Goal: Task Accomplishment & Management: Manage account settings

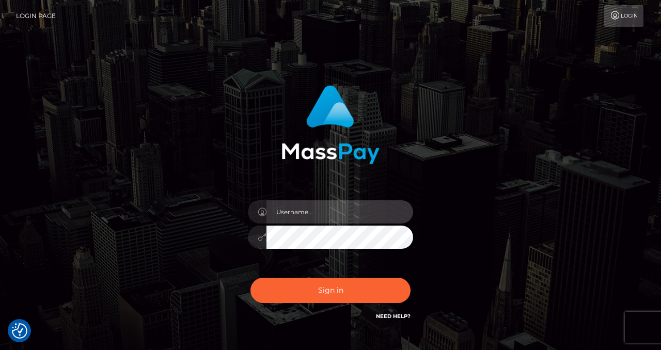
click at [300, 219] on input "text" at bounding box center [340, 211] width 147 height 23
click at [312, 211] on input "text" at bounding box center [340, 211] width 147 height 23
type input "izabela.throne"
click at [295, 207] on input "text" at bounding box center [340, 211] width 147 height 23
type input "izabela.throne"
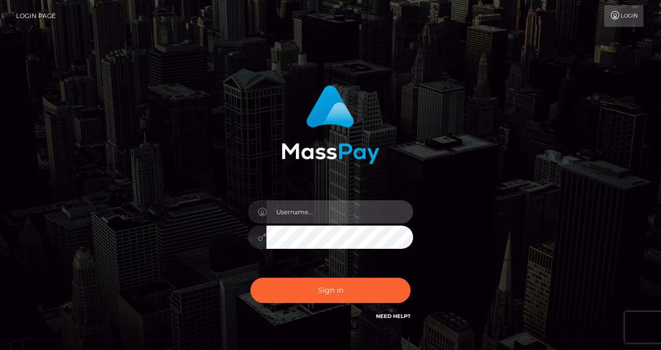
click at [299, 210] on input "text" at bounding box center [340, 211] width 147 height 23
type input "izabela.throne"
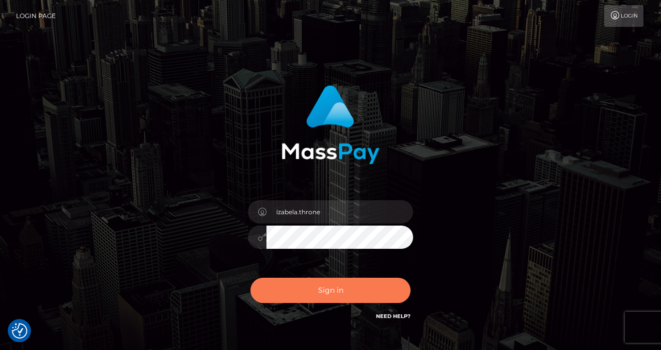
click at [328, 298] on button "Sign in" at bounding box center [331, 290] width 160 height 25
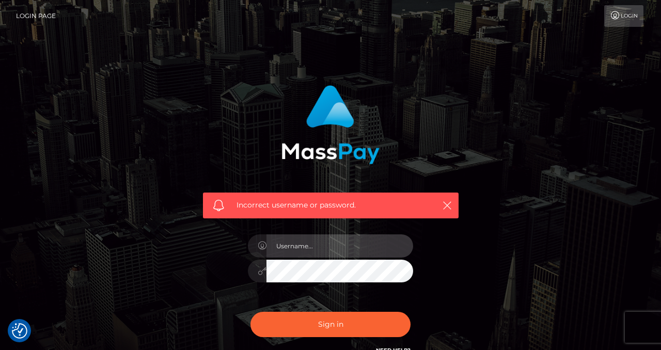
click at [284, 242] on input "text" at bounding box center [340, 246] width 147 height 23
type input "izabela.throne"
click at [321, 248] on input "text" at bounding box center [340, 246] width 147 height 23
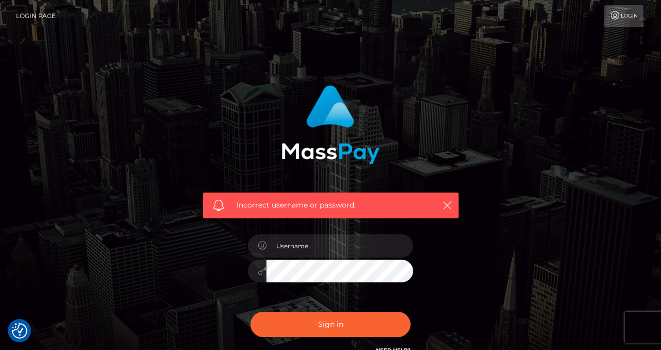
type input "izabela.throne"
click at [453, 208] on div "Incorrect username or password." at bounding box center [331, 206] width 256 height 26
click at [446, 206] on icon "button" at bounding box center [447, 205] width 10 height 10
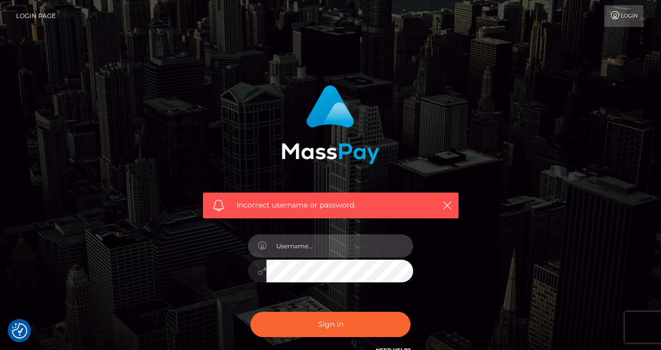
click at [301, 253] on input "text" at bounding box center [340, 246] width 147 height 23
type input "izabela.throne"
click at [348, 241] on input "text" at bounding box center [340, 246] width 147 height 23
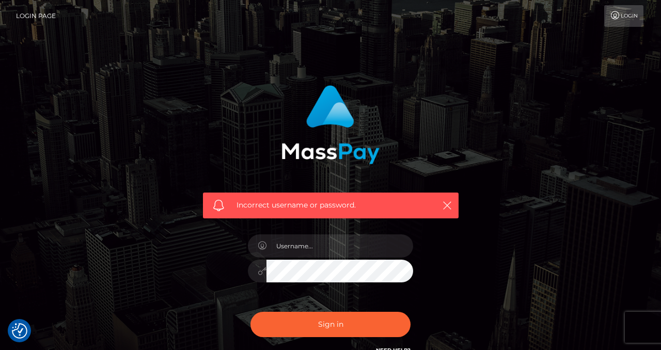
checkbox input "true"
type input "izabela.throne"
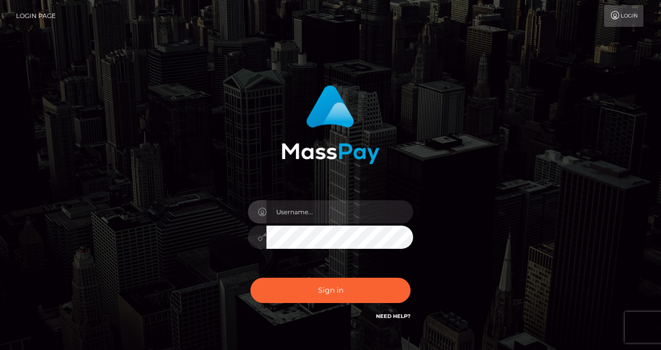
click at [312, 213] on input "text" at bounding box center [340, 211] width 147 height 23
type input "izabela.throne"
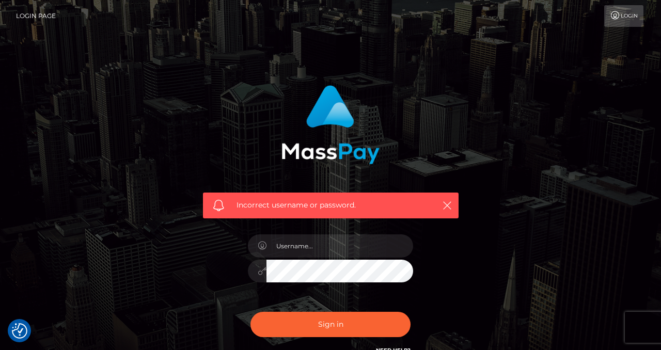
checkbox input "true"
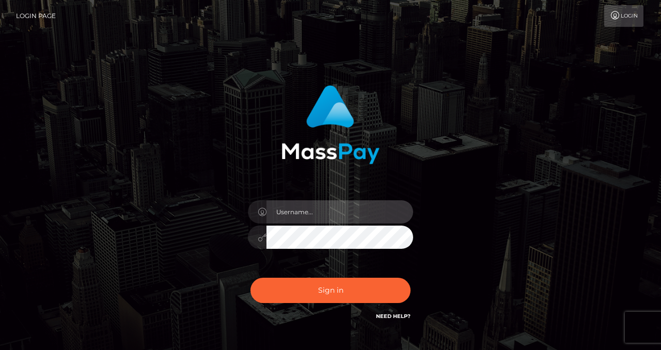
click at [300, 216] on input "text" at bounding box center [340, 211] width 147 height 23
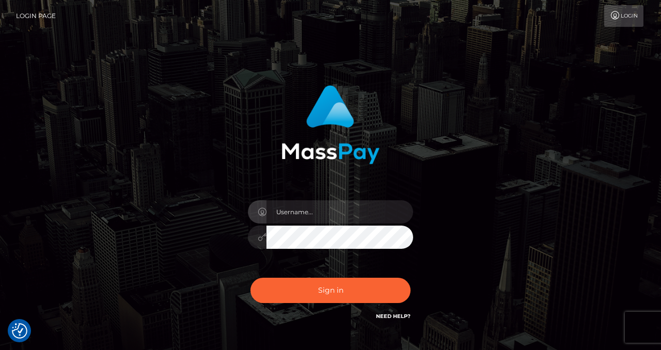
checkbox input "true"
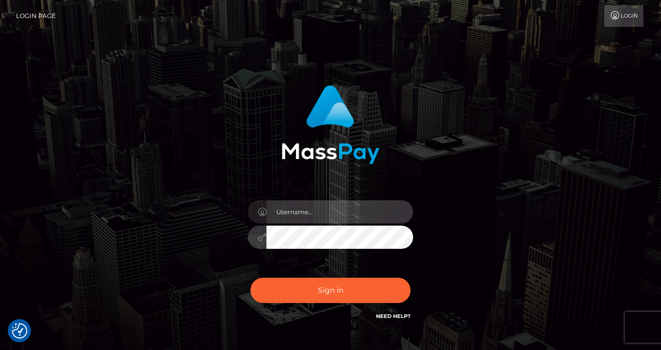
click at [332, 206] on input "text" at bounding box center [340, 211] width 147 height 23
click at [304, 214] on input "text" at bounding box center [340, 211] width 147 height 23
paste input "izabela.throne"
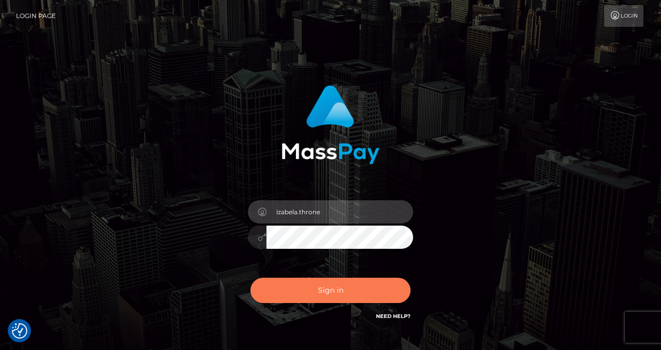
type input "izabela.throne"
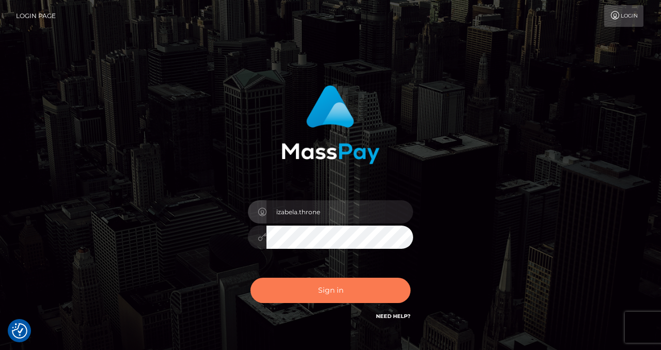
click at [329, 278] on button "Sign in" at bounding box center [331, 290] width 160 height 25
click at [329, 293] on button "Sign in" at bounding box center [331, 290] width 160 height 25
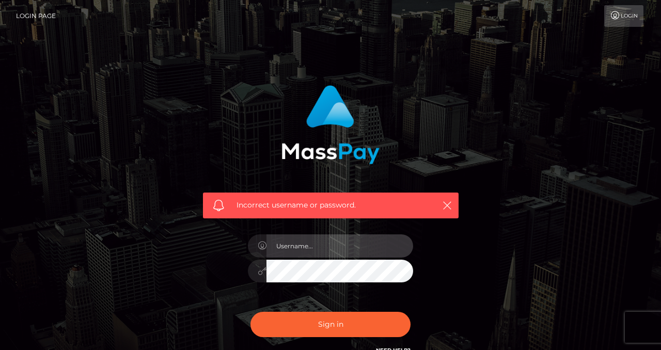
click at [300, 242] on input "text" at bounding box center [340, 246] width 147 height 23
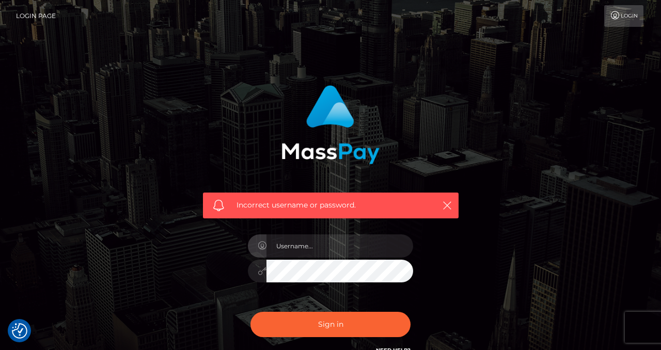
click at [284, 295] on div at bounding box center [330, 266] width 181 height 79
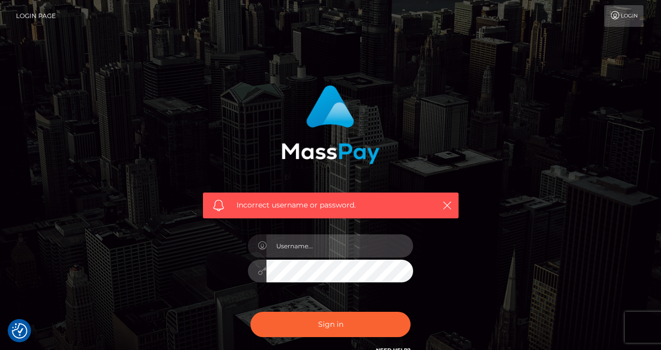
click at [313, 242] on input "text" at bounding box center [340, 246] width 147 height 23
click at [289, 248] on input "text" at bounding box center [340, 246] width 147 height 23
paste input "izabela.throne"
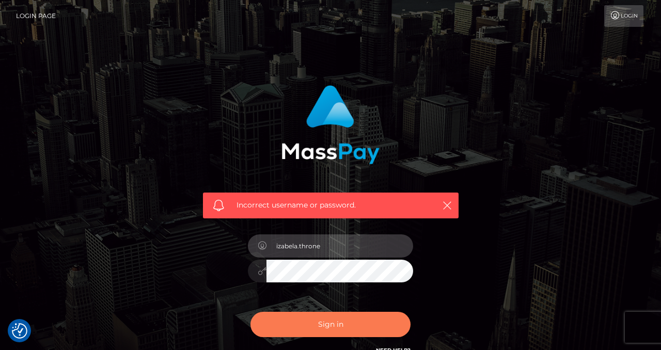
type input "izabela.throne"
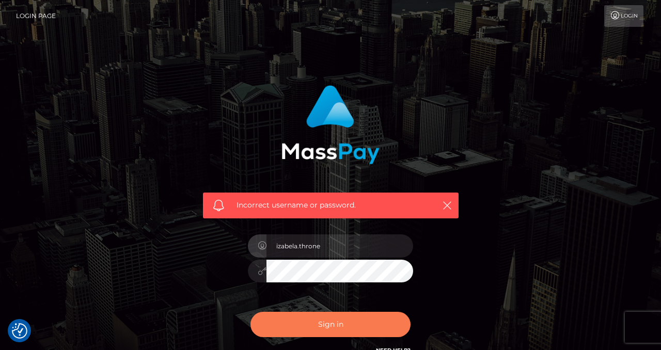
click at [323, 330] on button "Sign in" at bounding box center [331, 324] width 160 height 25
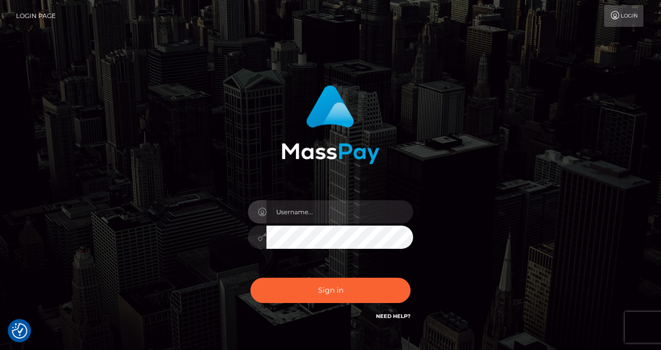
checkbox input "true"
type input "izabela.throne"
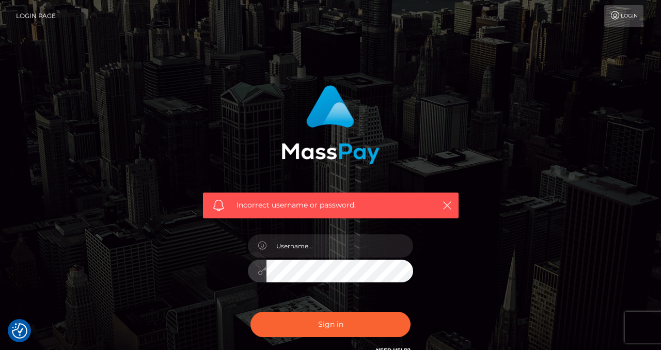
checkbox input "true"
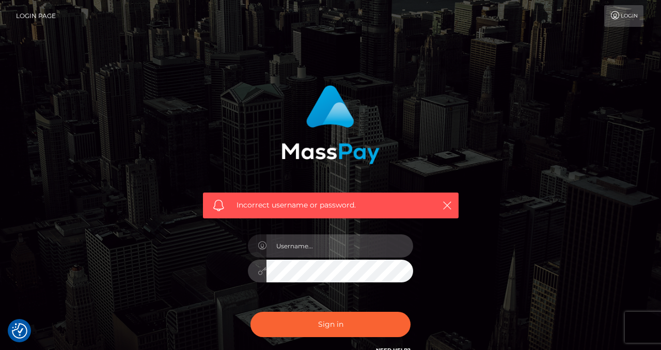
click at [298, 249] on input "text" at bounding box center [340, 246] width 147 height 23
paste input "izabela.throne"
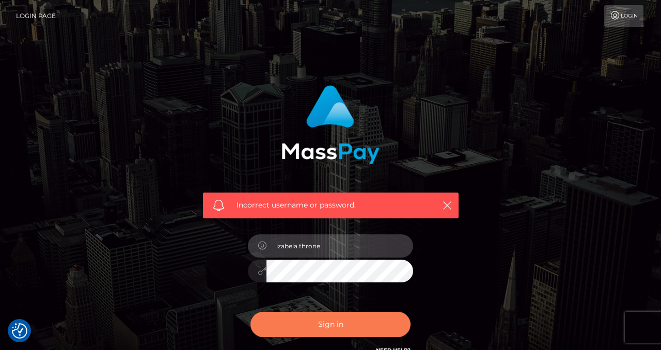
type input "izabela.throne"
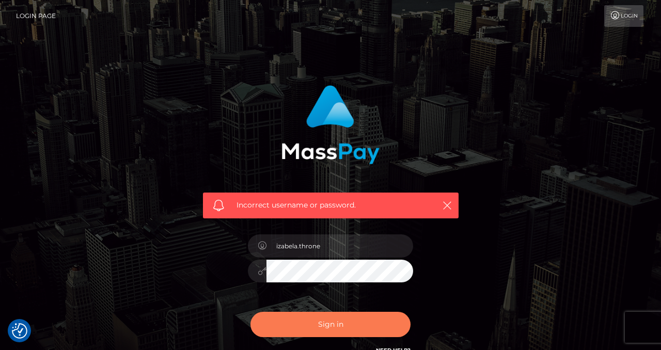
click at [321, 329] on button "Sign in" at bounding box center [331, 324] width 160 height 25
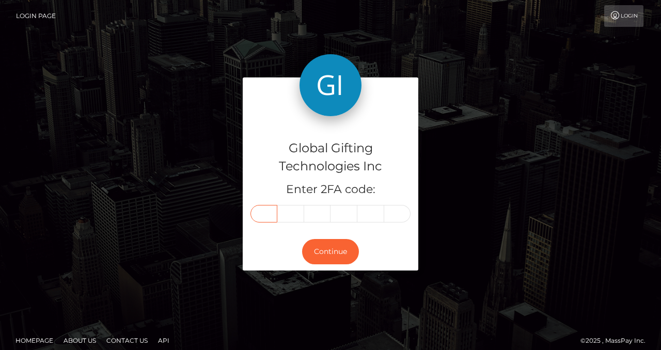
click at [263, 210] on input "text" at bounding box center [264, 214] width 27 height 18
